Goal: Find specific page/section: Find specific page/section

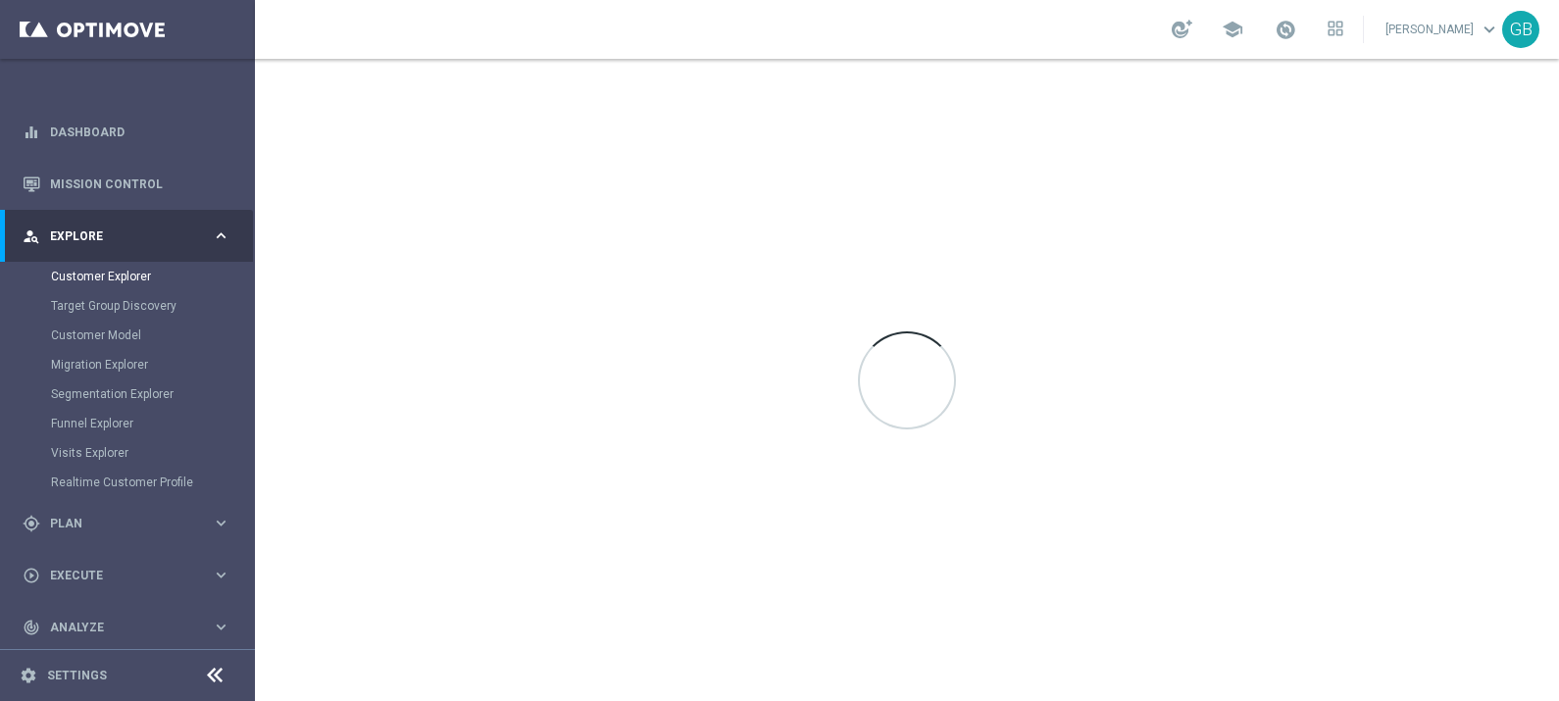
scroll to position [112, 0]
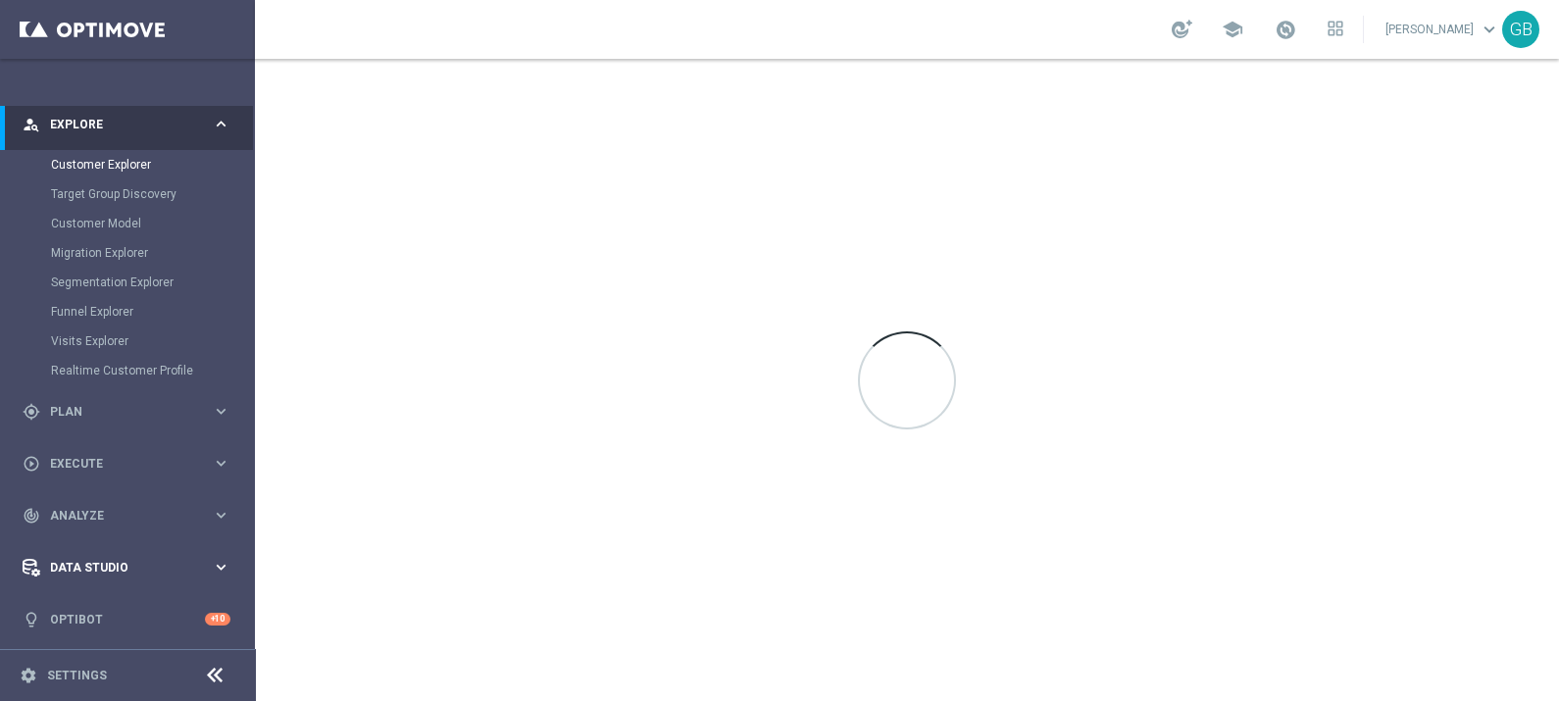
click at [88, 559] on div "Data Studio" at bounding box center [117, 568] width 189 height 18
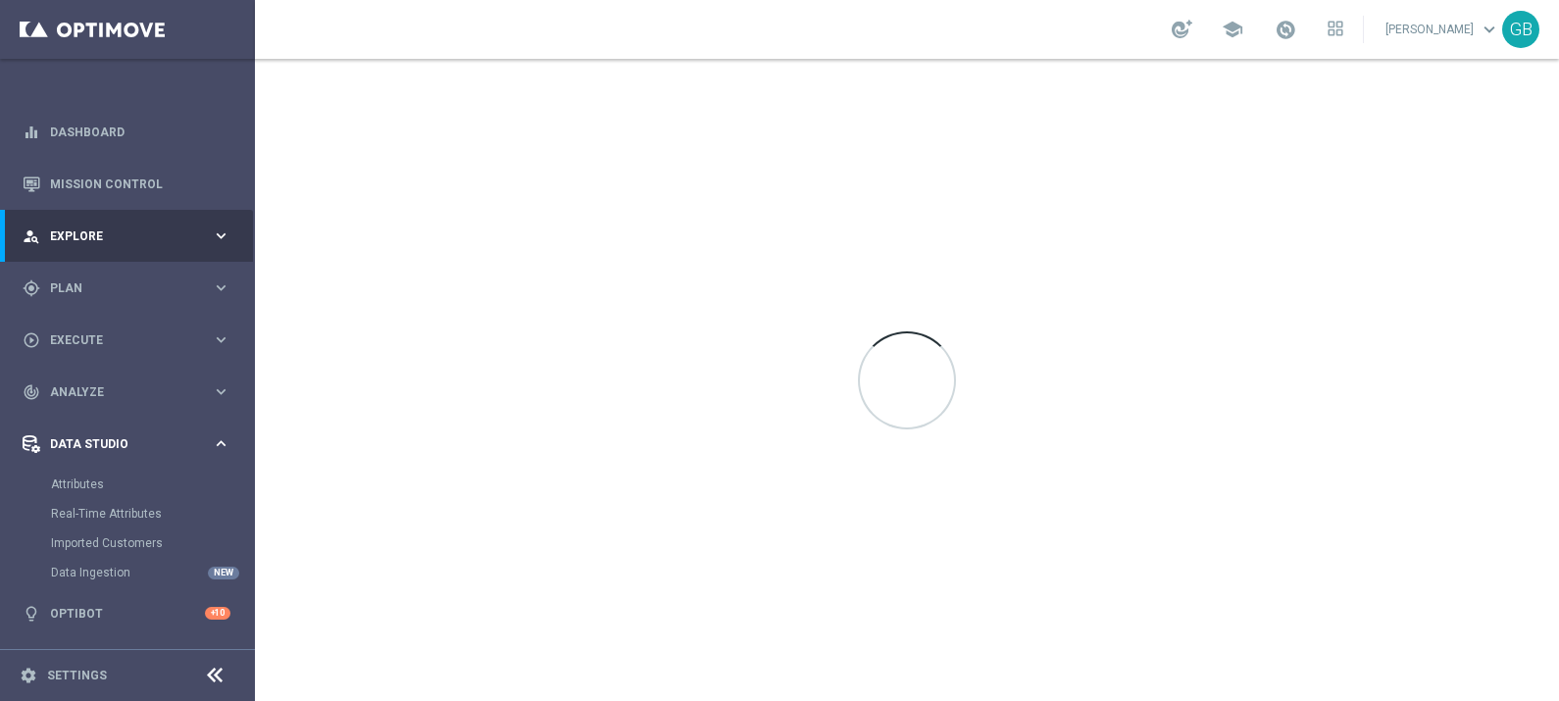
scroll to position [0, 0]
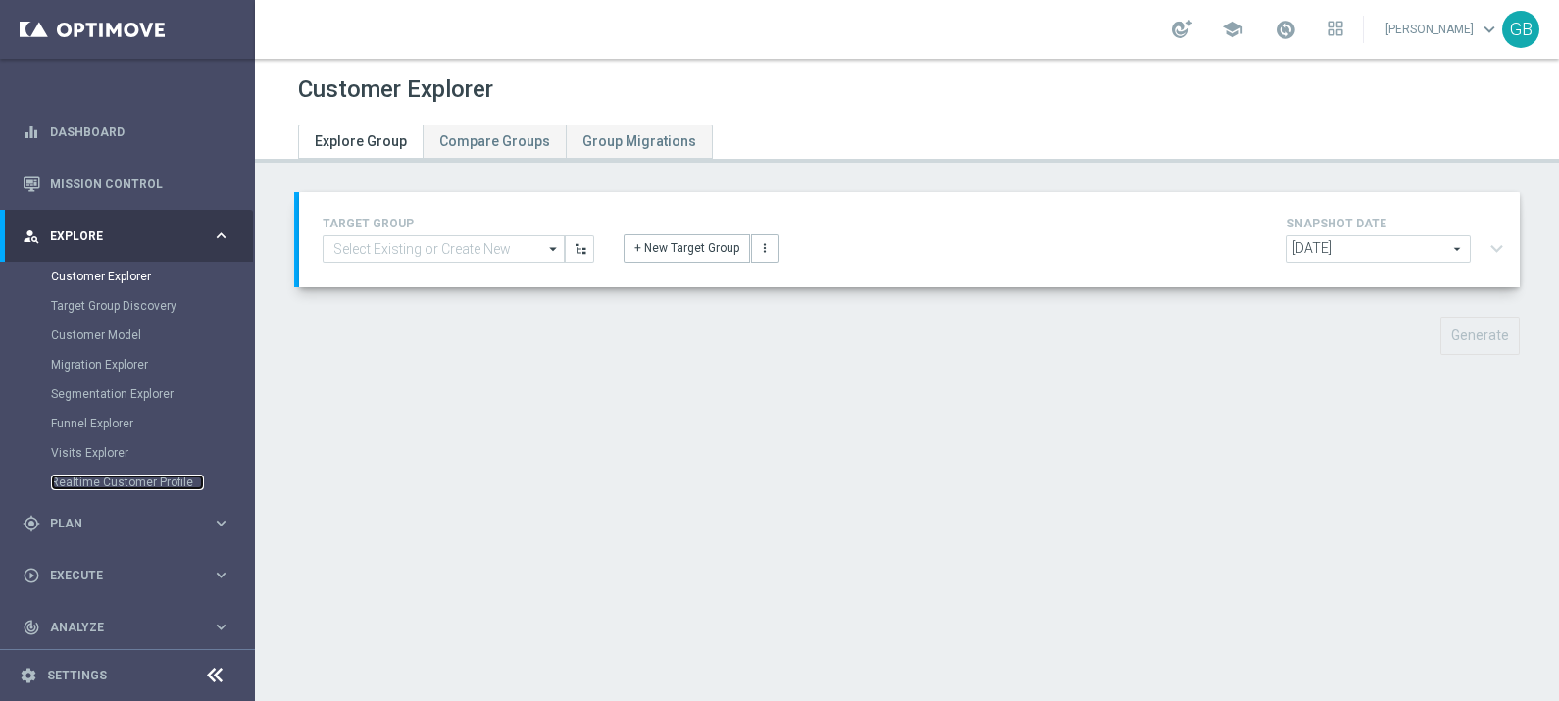
click at [64, 480] on link "Realtime Customer Profile" at bounding box center [127, 483] width 153 height 16
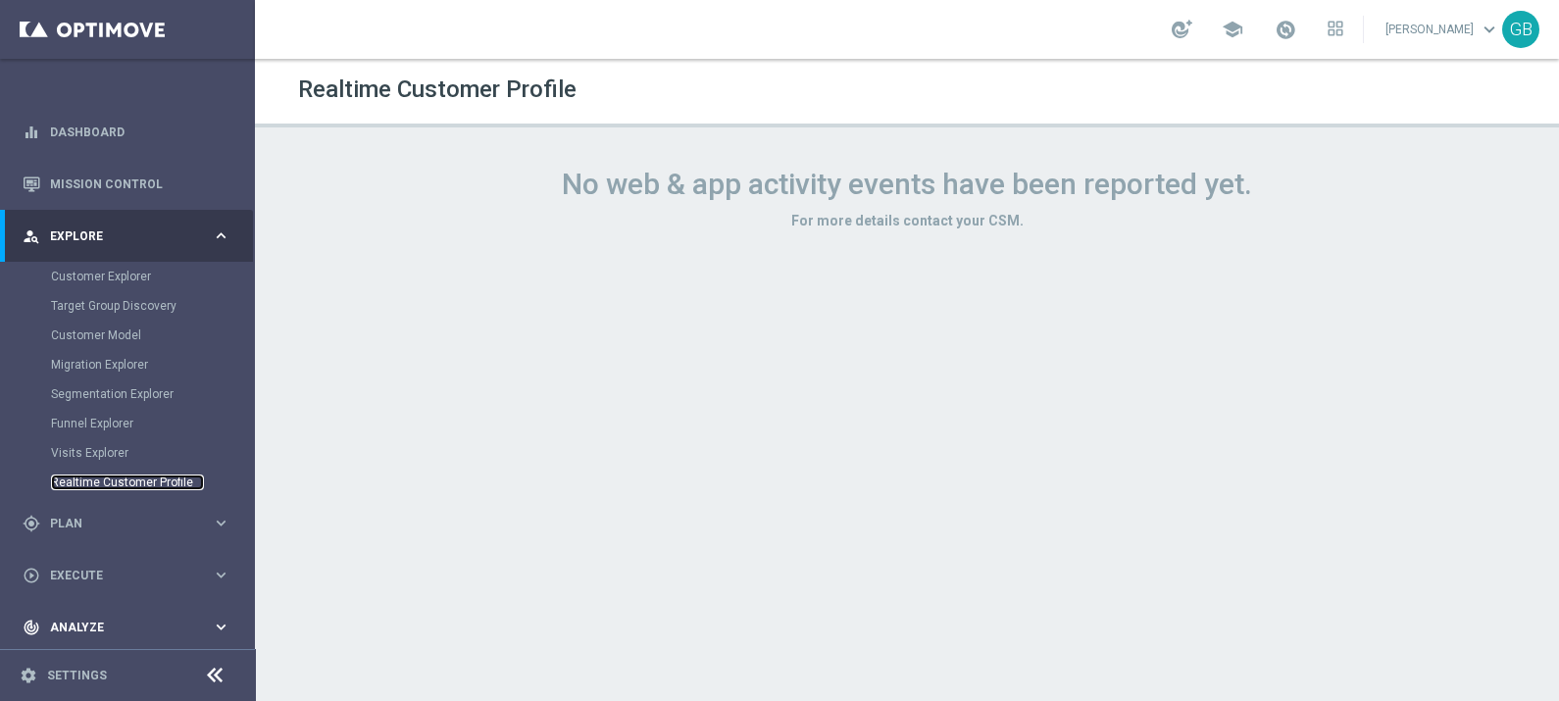
scroll to position [112, 0]
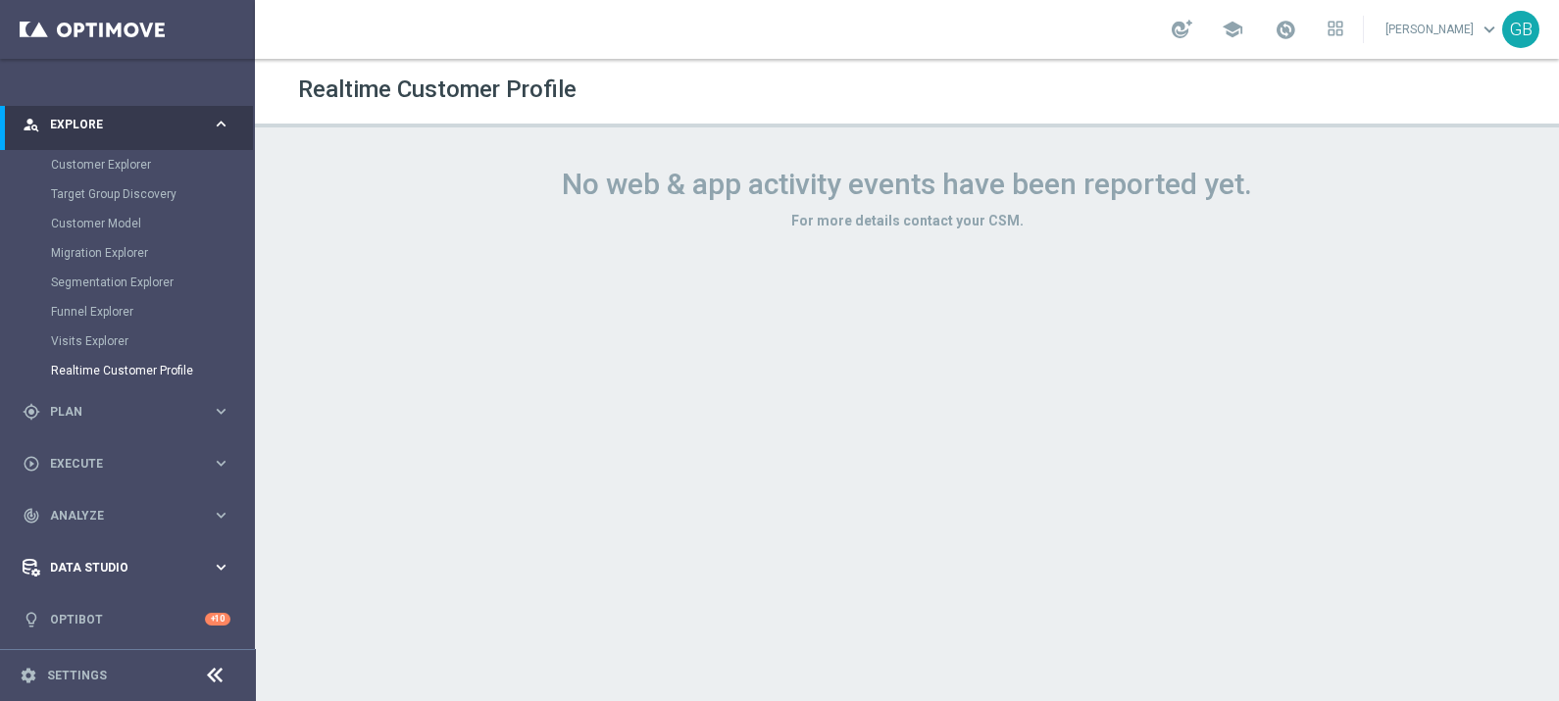
click at [86, 564] on span "Data Studio" at bounding box center [131, 568] width 162 height 12
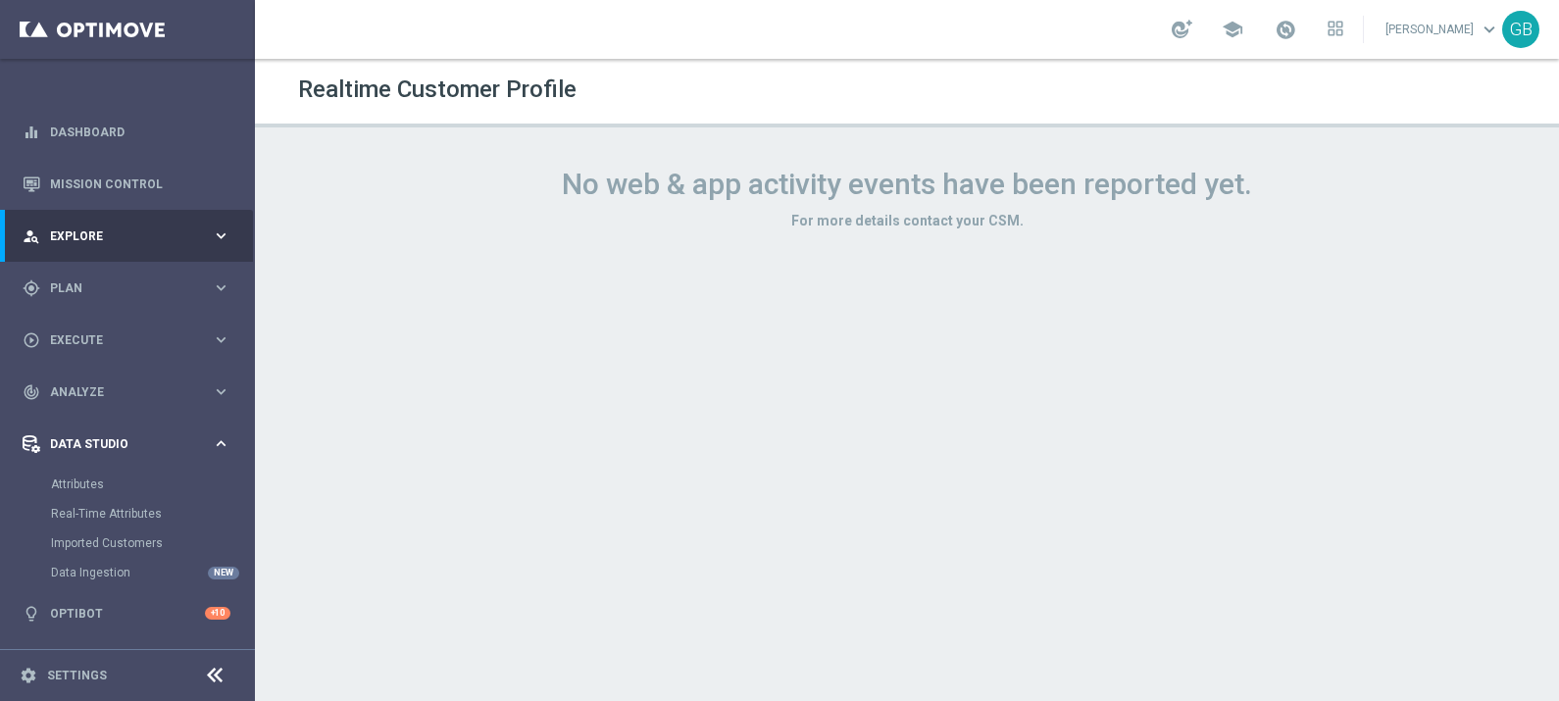
scroll to position [0, 0]
click at [91, 484] on link "Attributes" at bounding box center [127, 485] width 153 height 16
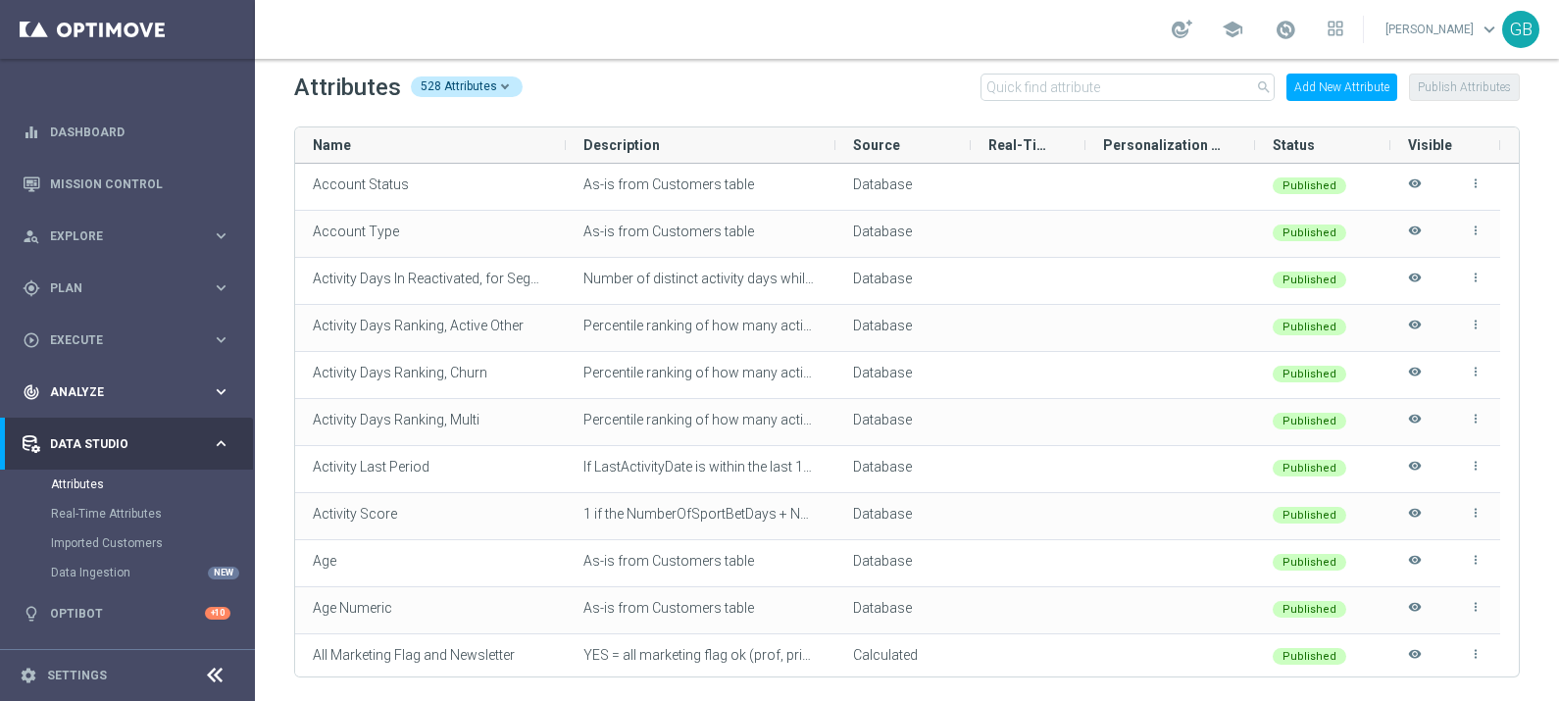
click at [218, 388] on icon "keyboard_arrow_right" at bounding box center [221, 391] width 19 height 19
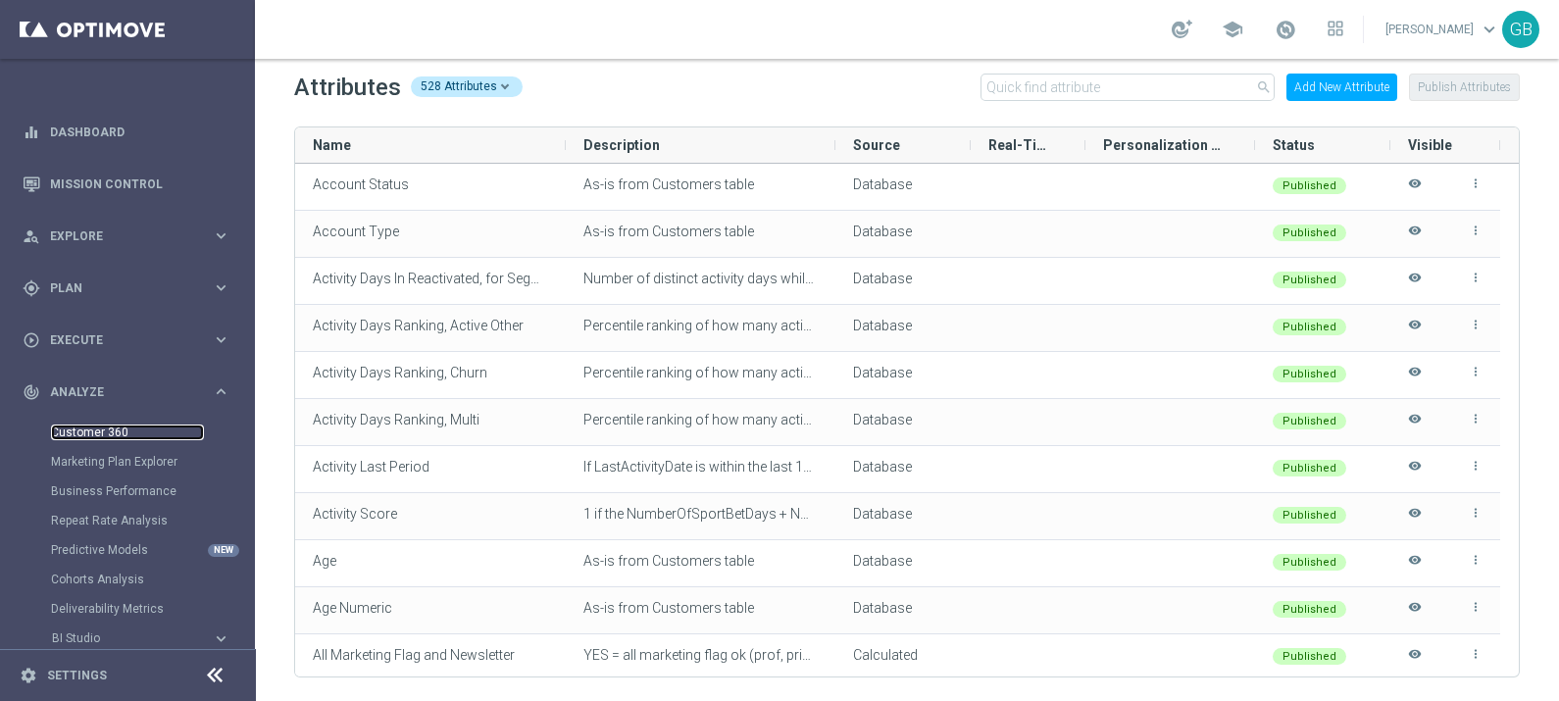
click at [104, 434] on link "Customer 360" at bounding box center [127, 433] width 153 height 16
